Goal: Information Seeking & Learning: Learn about a topic

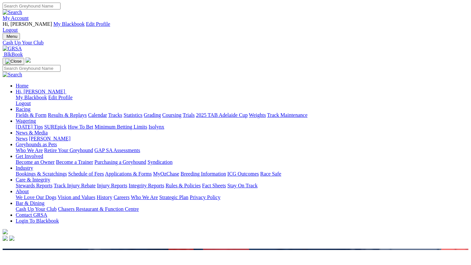
click at [30, 107] on link "Racing" at bounding box center [23, 110] width 15 height 6
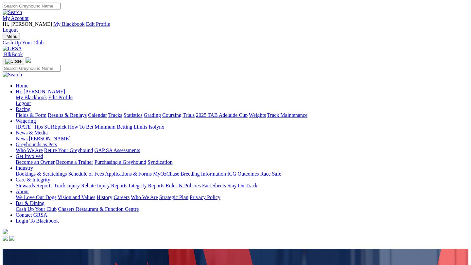
click at [30, 107] on link "Racing" at bounding box center [23, 110] width 15 height 6
click at [30, 112] on link "Fields & Form" at bounding box center [31, 115] width 31 height 6
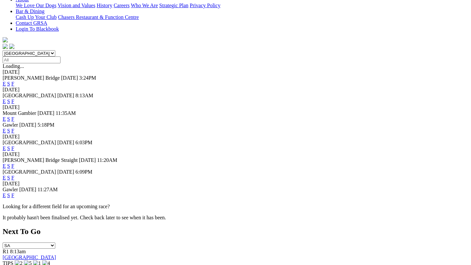
scroll to position [189, 0]
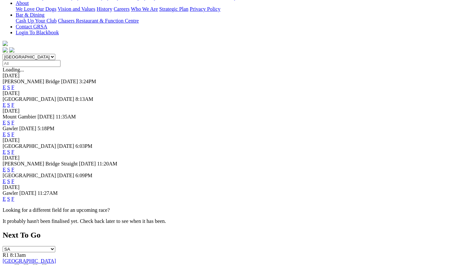
click at [14, 179] on link "F" at bounding box center [12, 182] width 3 height 6
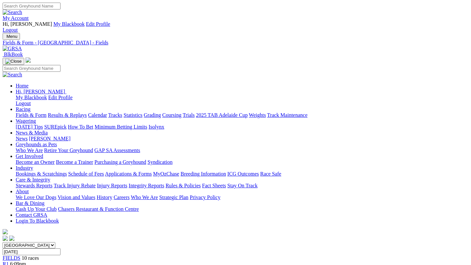
click at [26, 112] on link "Fields & Form" at bounding box center [31, 115] width 31 height 6
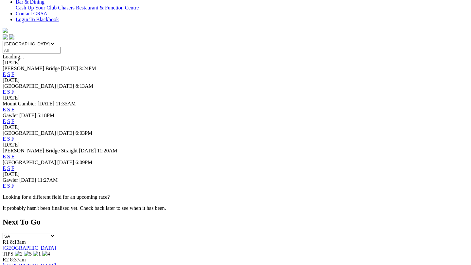
scroll to position [202, 0]
click at [14, 183] on link "F" at bounding box center [12, 186] width 3 height 6
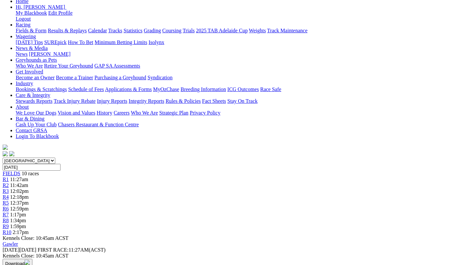
scroll to position [86, 0]
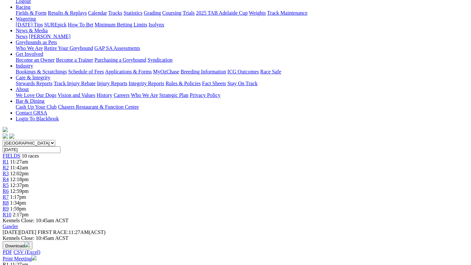
scroll to position [110, 0]
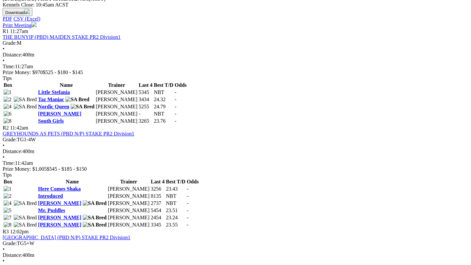
scroll to position [338, 0]
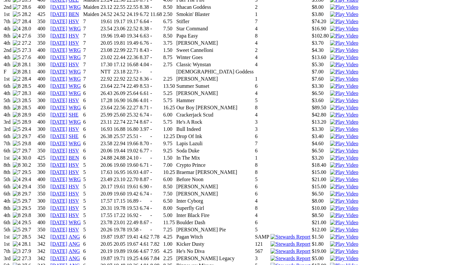
scroll to position [529, 0]
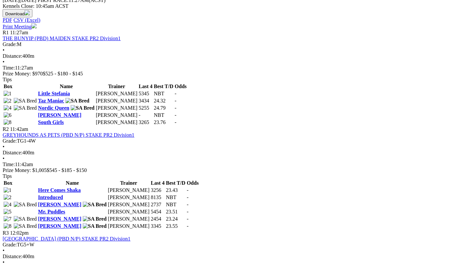
scroll to position [336, 0]
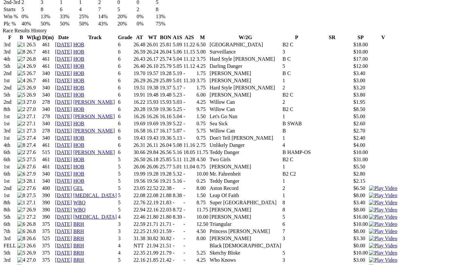
scroll to position [481, 0]
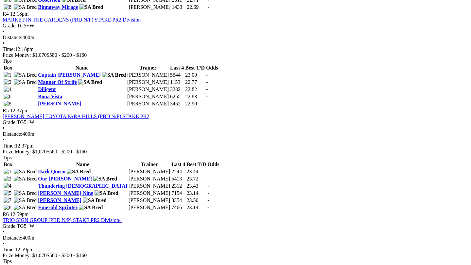
scroll to position [650, 0]
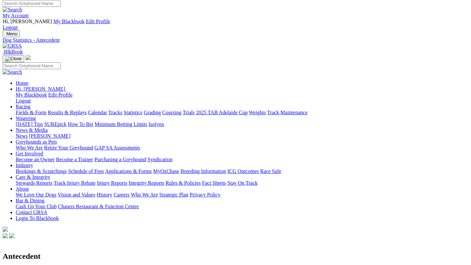
scroll to position [2, 0]
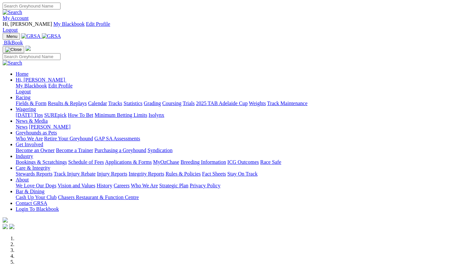
click at [30, 95] on link "Racing" at bounding box center [23, 98] width 15 height 6
click at [40, 101] on link "Fields & Form" at bounding box center [31, 104] width 31 height 6
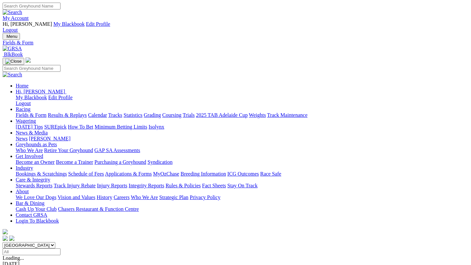
click at [60, 249] on input "Select date" at bounding box center [32, 252] width 58 height 7
type input "[DATE], [DATE]"
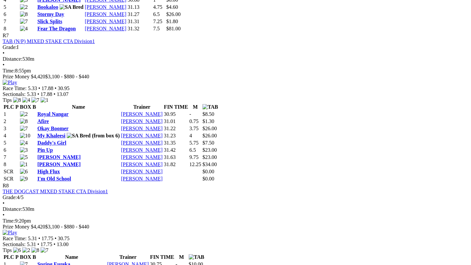
scroll to position [1196, 0]
